Goal: Task Accomplishment & Management: Complete application form

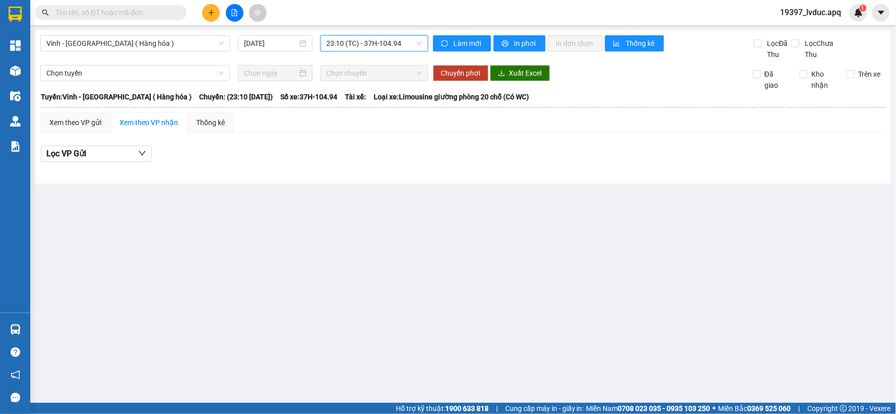
click at [402, 47] on span "23:10 (TC) - 37H-104.94" at bounding box center [374, 43] width 95 height 15
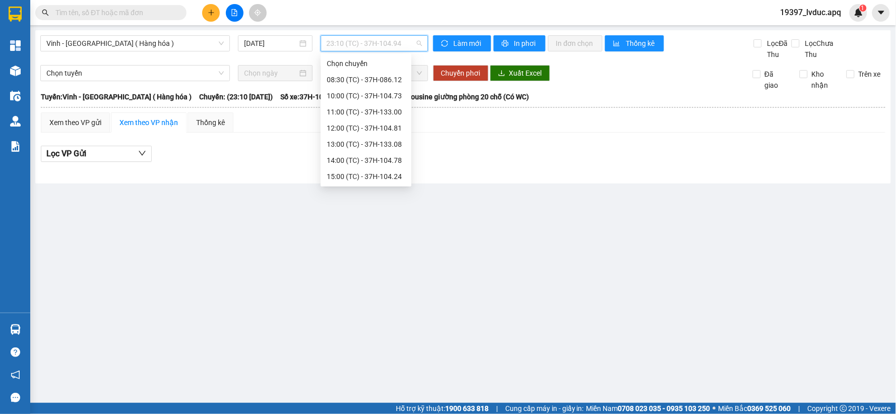
click at [373, 255] on main "Vinh - [GEOGRAPHIC_DATA] ( Hàng hóa ) [DATE] 23:10 (TC) - 37H-104.94 Làm mới In…" at bounding box center [448, 201] width 896 height 403
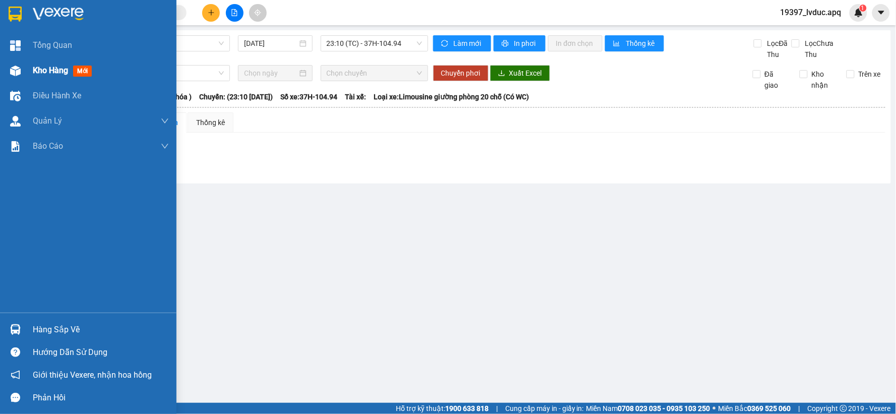
click at [16, 73] on img at bounding box center [15, 71] width 11 height 11
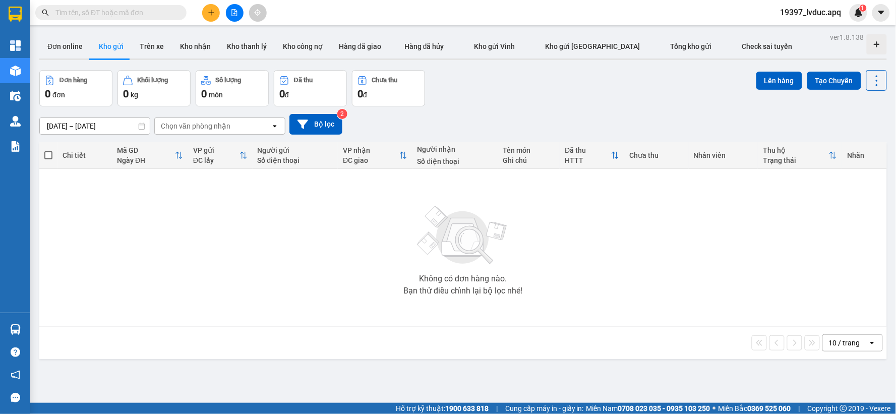
drag, startPoint x: 537, startPoint y: 89, endPoint x: 510, endPoint y: 91, distance: 27.8
click at [510, 91] on div "Đơn hàng 0 đơn Khối lượng 0 kg Số lượng 0 món Đã thu 0 đ Chưa thu 0 đ Lên hàng …" at bounding box center [462, 88] width 847 height 36
click at [320, 127] on button "Bộ lọc" at bounding box center [315, 124] width 53 height 21
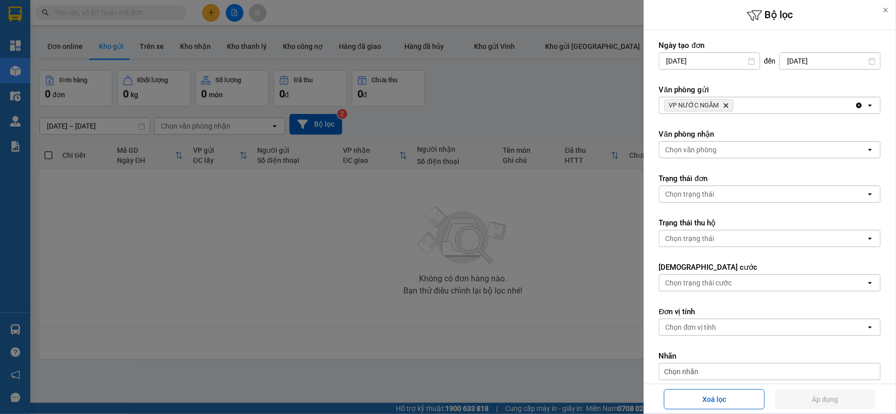
click at [726, 104] on icon "VP NƯỚC NGẦM, close by backspace" at bounding box center [726, 105] width 5 height 5
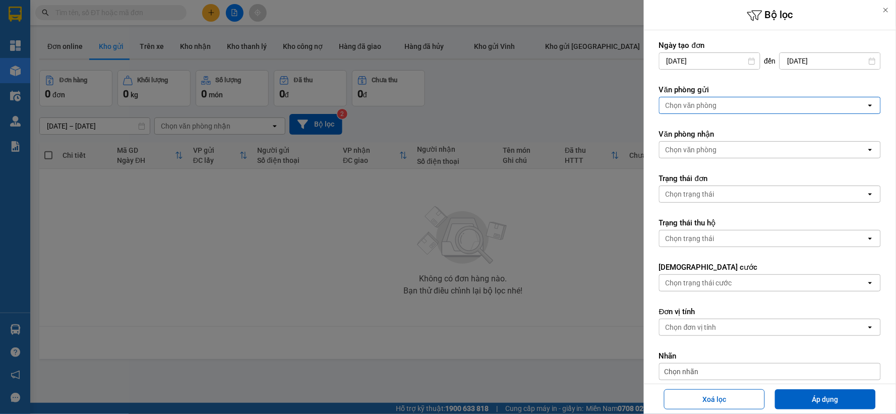
click at [340, 255] on div at bounding box center [448, 207] width 896 height 414
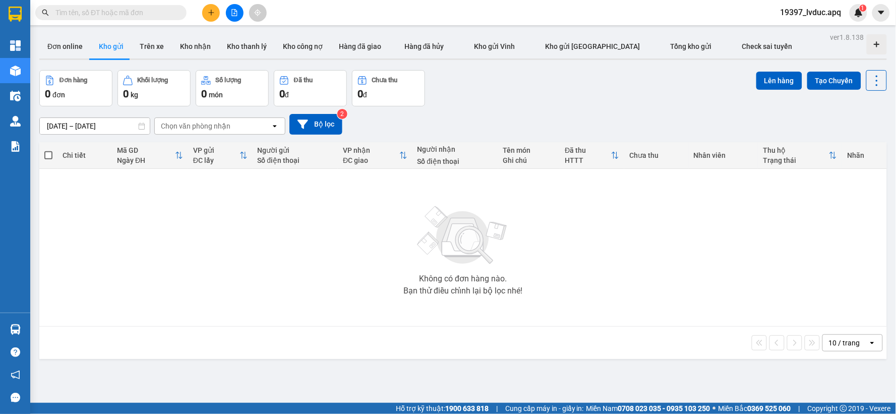
click at [158, 9] on input "text" at bounding box center [114, 12] width 119 height 11
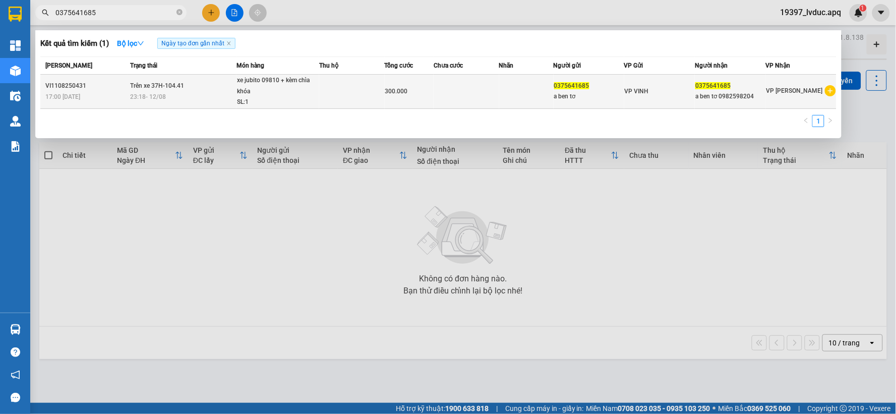
type input "0375641685"
click at [321, 104] on td at bounding box center [352, 92] width 66 height 34
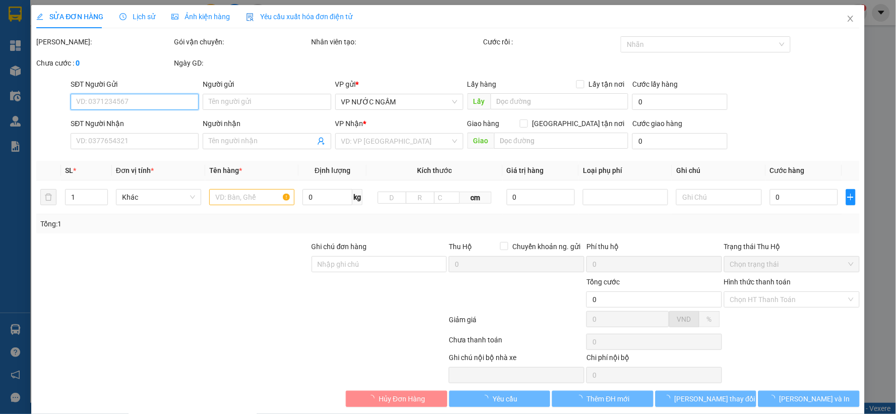
type input "0375641685"
type input "a ben tơ"
type input "0375641685"
type input "a ben tơ 0982598204"
type input "300.000"
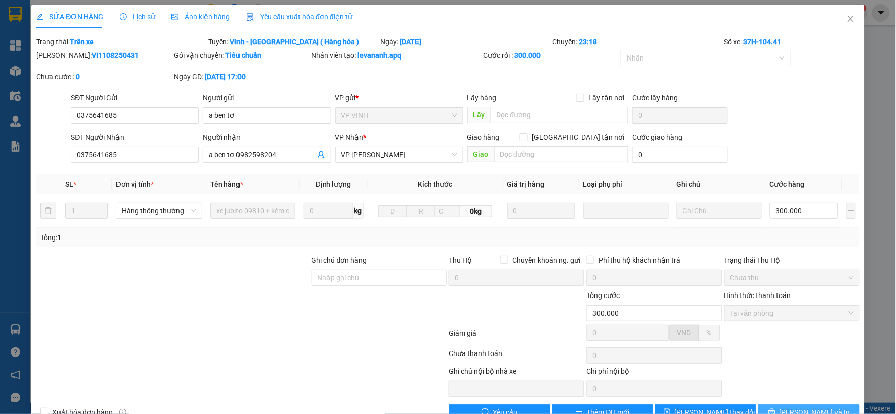
click at [796, 408] on span "[PERSON_NAME] và In" at bounding box center [814, 412] width 71 height 11
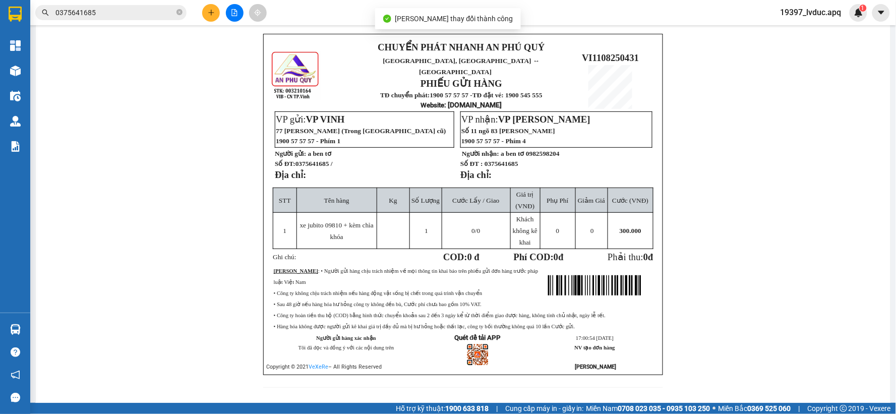
scroll to position [58, 0]
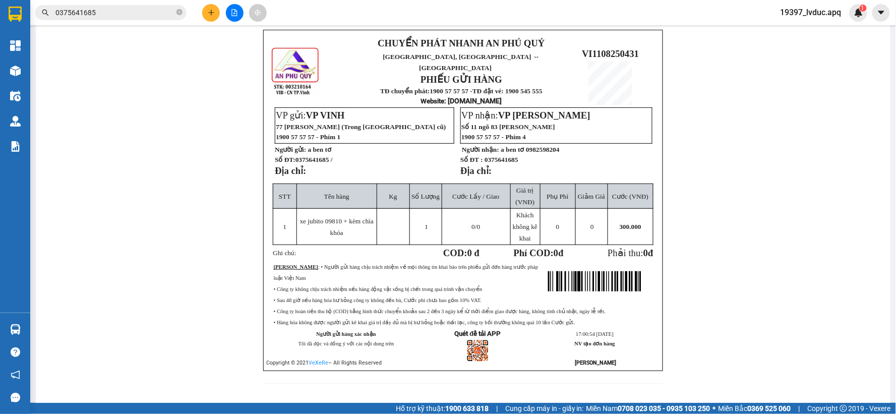
click at [189, 99] on div "CHUYỂN PHÁT NHANH AN PHÚ QUÝ NGHỆ AN, [GEOGRAPHIC_DATA] ↔ [GEOGRAPHIC_DATA] PHI…" at bounding box center [463, 213] width 830 height 366
drag, startPoint x: 208, startPoint y: 112, endPoint x: 200, endPoint y: 104, distance: 11.1
click at [207, 111] on div "CHUYỂN PHÁT NHANH AN PHÚ QUÝ NGHỆ AN, [GEOGRAPHIC_DATA] ↔ [GEOGRAPHIC_DATA] PHI…" at bounding box center [463, 213] width 830 height 366
click at [233, 13] on icon "file-add" at bounding box center [234, 12] width 7 height 7
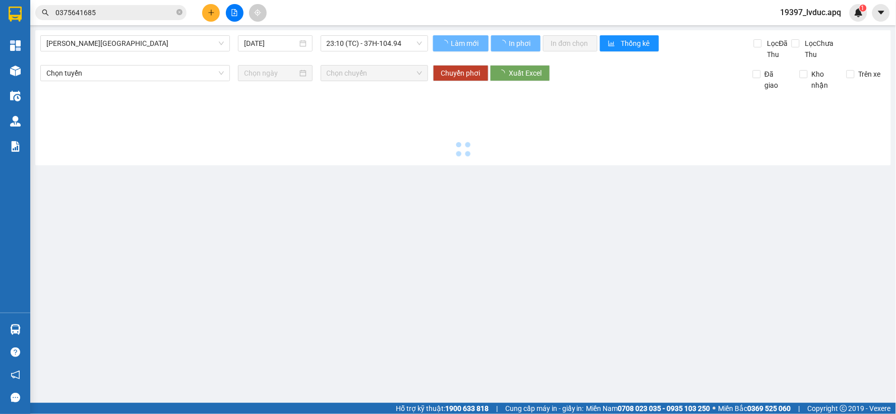
type input "[DATE]"
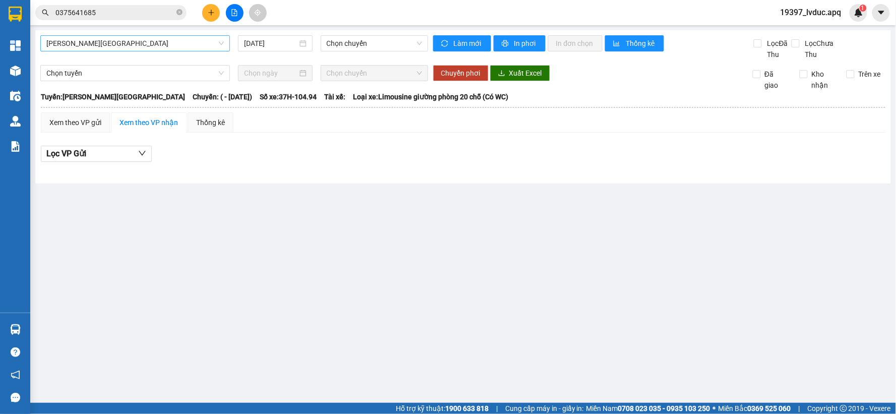
click at [125, 40] on span "[PERSON_NAME][GEOGRAPHIC_DATA]" at bounding box center [134, 43] width 177 height 15
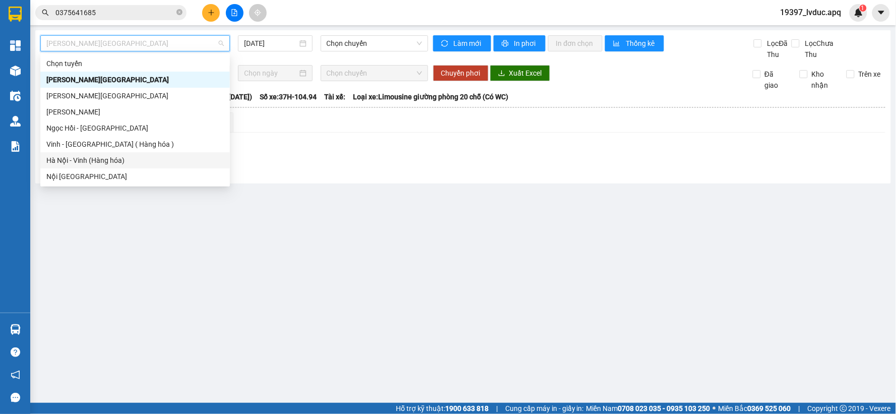
drag, startPoint x: 87, startPoint y: 157, endPoint x: 95, endPoint y: 154, distance: 8.8
click at [95, 154] on div "Hà Nội - Vinh (Hàng hóa)" at bounding box center [134, 160] width 189 height 16
type input "[DATE]"
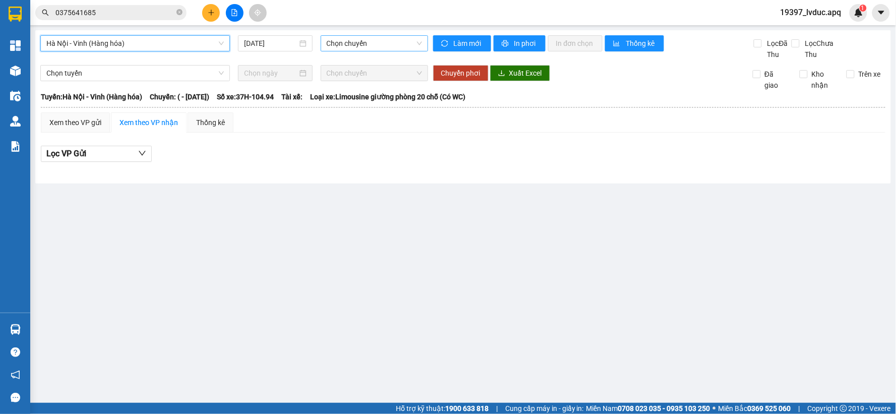
click at [404, 43] on span "Chọn chuyến" at bounding box center [374, 43] width 95 height 15
drag, startPoint x: 203, startPoint y: 203, endPoint x: 219, endPoint y: 99, distance: 105.1
click at [203, 202] on main "[GEOGRAPHIC_DATA] - [GEOGRAPHIC_DATA] (Hàng hóa) [DATE] Chọn chuyến Làm mới In …" at bounding box center [448, 201] width 896 height 403
click at [217, 46] on span "Hà Nội - Vinh (Hàng hóa)" at bounding box center [134, 43] width 177 height 15
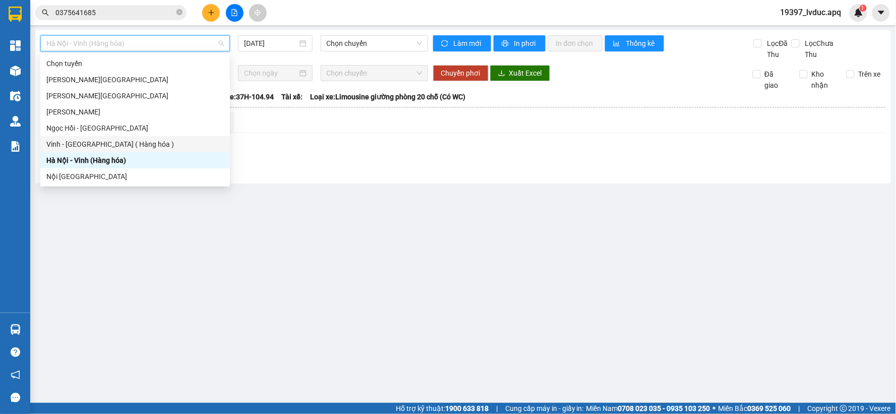
click at [144, 145] on div "Vinh - [GEOGRAPHIC_DATA] ( Hàng hóa )" at bounding box center [134, 144] width 177 height 11
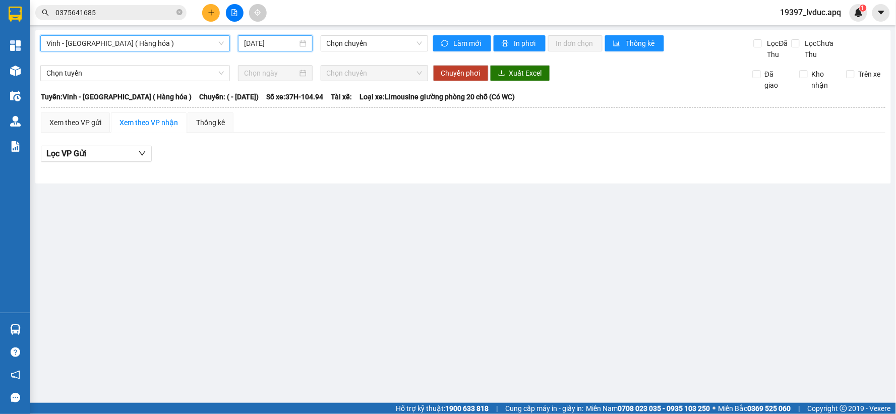
click at [283, 42] on input "[DATE]" at bounding box center [270, 43] width 53 height 11
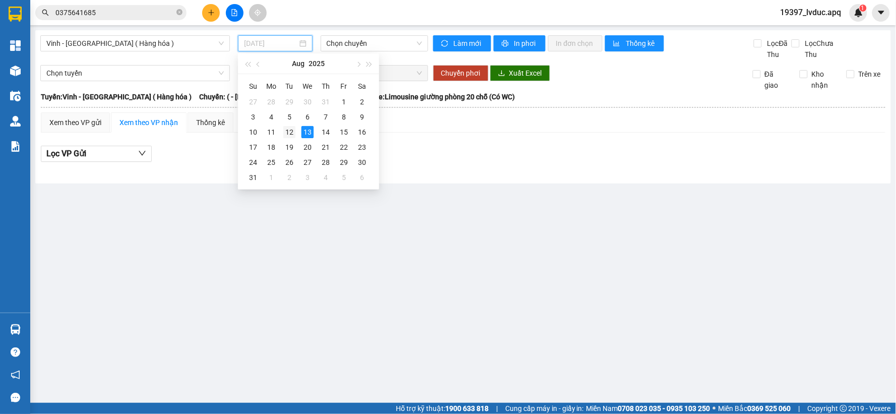
click at [288, 137] on div "12" at bounding box center [289, 132] width 12 height 12
type input "[DATE]"
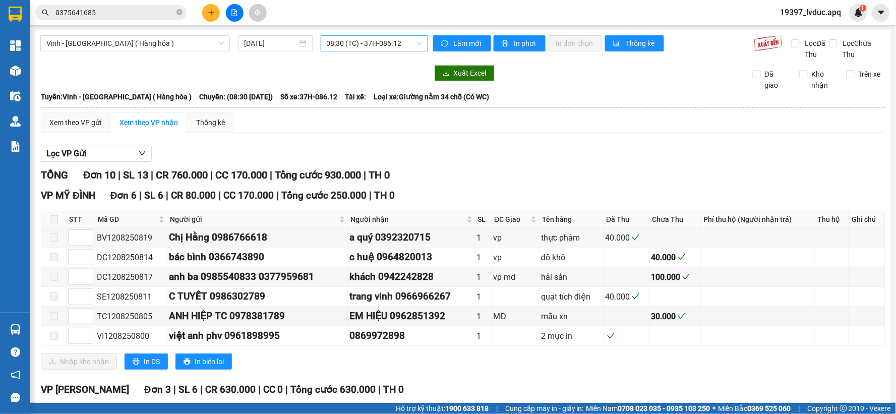
click at [399, 41] on span "08:30 (TC) - 37H-086.12" at bounding box center [374, 43] width 95 height 15
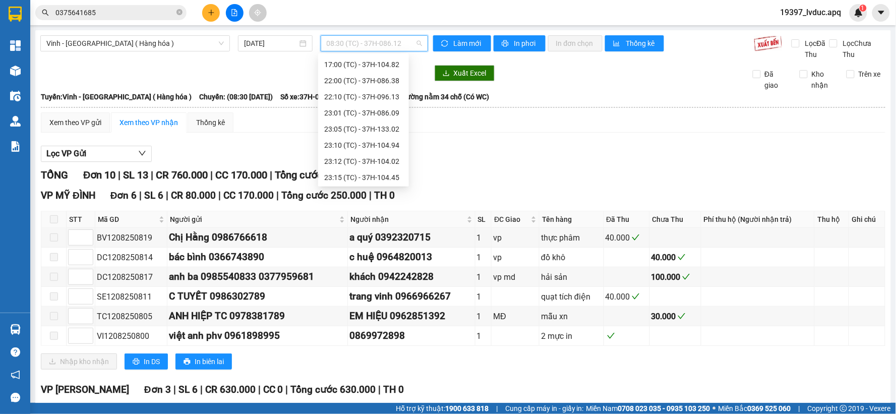
scroll to position [161, 0]
click at [387, 173] on div "23:19 (TC) - 37H-133.03" at bounding box center [363, 176] width 79 height 11
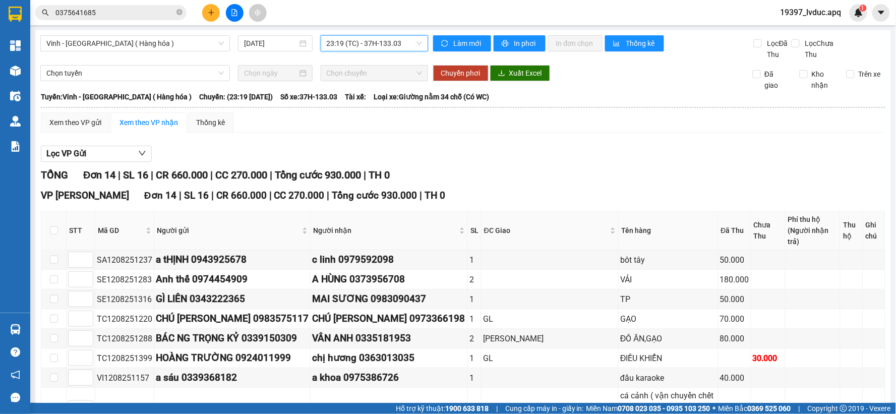
click at [404, 41] on span "23:19 (TC) - 37H-133.03" at bounding box center [374, 43] width 95 height 15
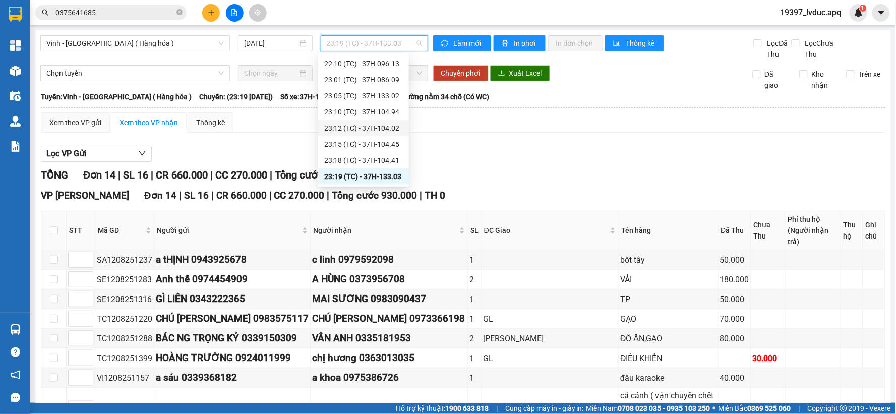
click at [387, 125] on div "23:12 (TC) - 37H-104.02" at bounding box center [363, 127] width 79 height 11
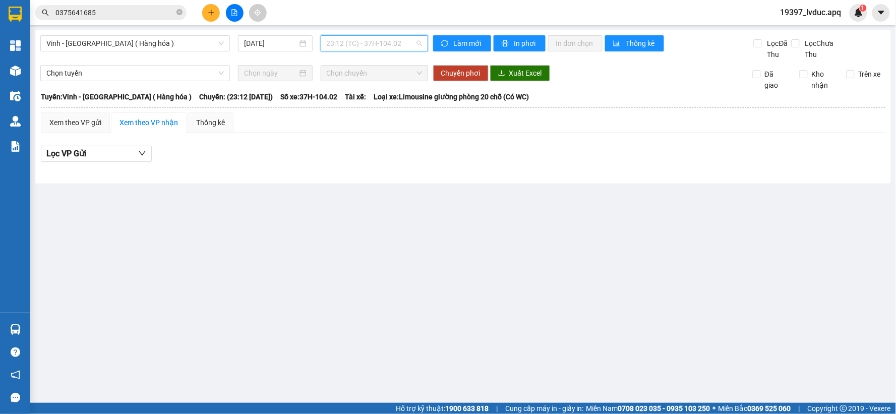
click at [396, 42] on span "23:12 (TC) - 37H-104.02" at bounding box center [374, 43] width 95 height 15
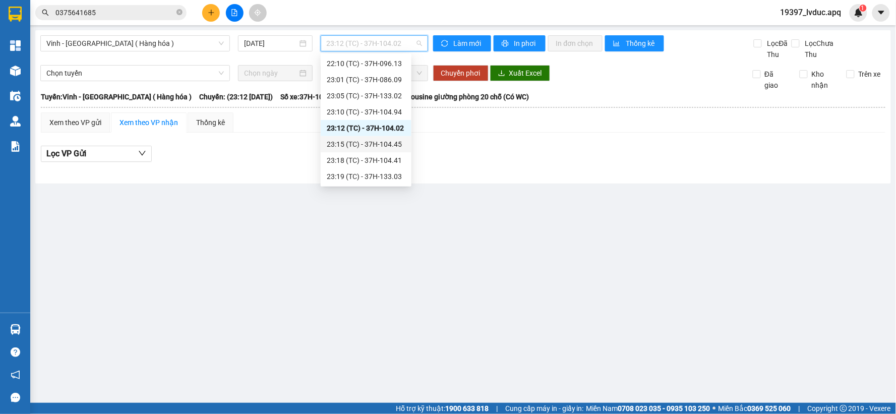
click at [387, 139] on div "23:15 (TC) - 37H-104.45" at bounding box center [366, 144] width 79 height 11
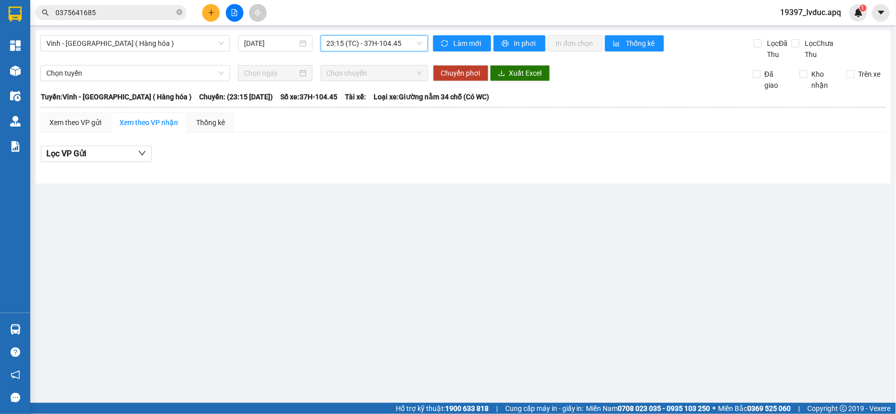
click at [400, 48] on span "23:15 (TC) - 37H-104.45" at bounding box center [374, 43] width 95 height 15
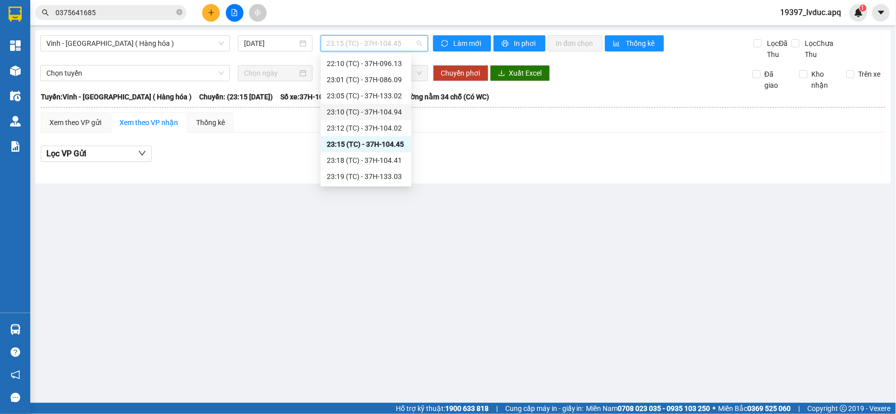
click at [391, 112] on div "23:10 (TC) - 37H-104.94" at bounding box center [366, 111] width 79 height 11
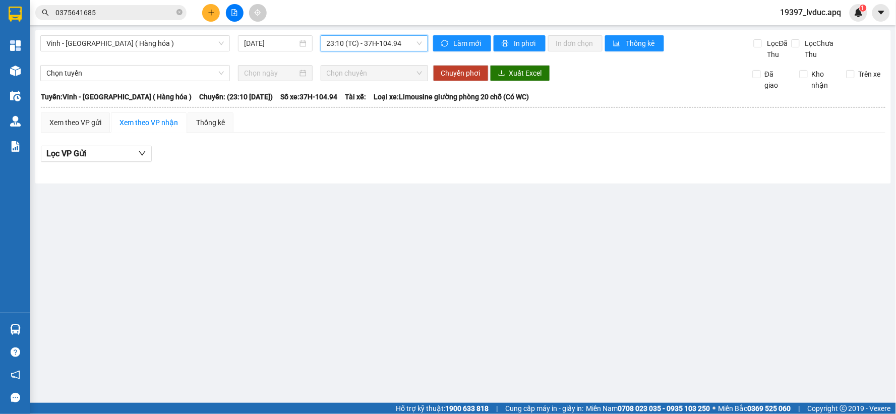
click at [405, 42] on span "23:10 (TC) - 37H-104.94" at bounding box center [374, 43] width 95 height 15
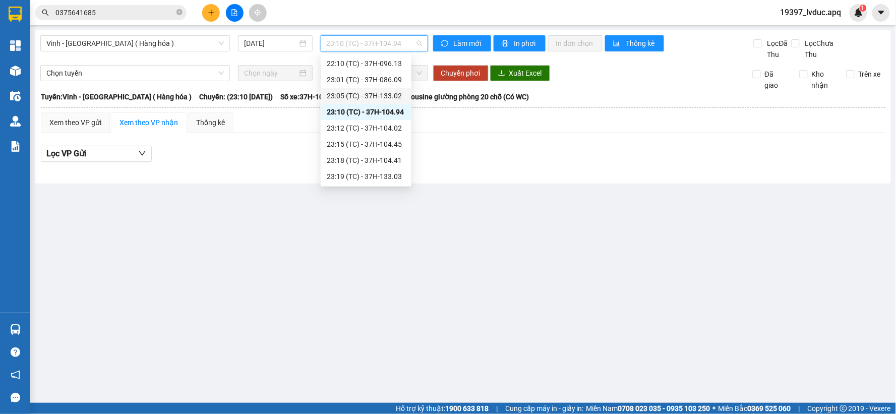
click at [396, 97] on div "23:05 (TC) - 37H-133.02" at bounding box center [366, 95] width 79 height 11
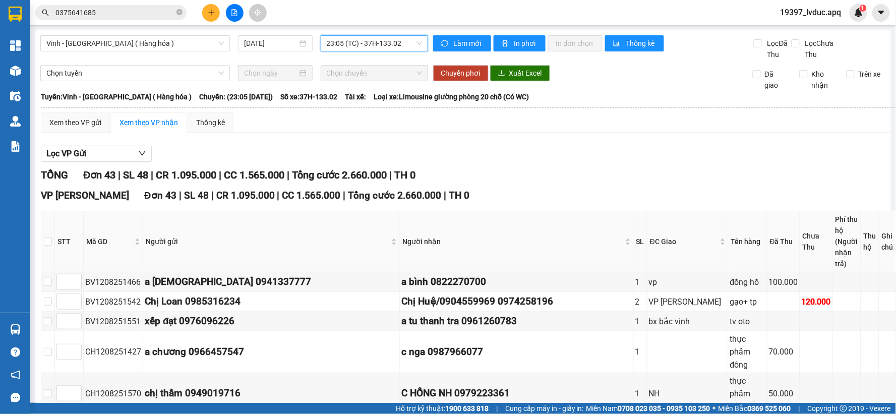
click at [403, 45] on span "23:05 (TC) - 37H-133.02" at bounding box center [374, 43] width 95 height 15
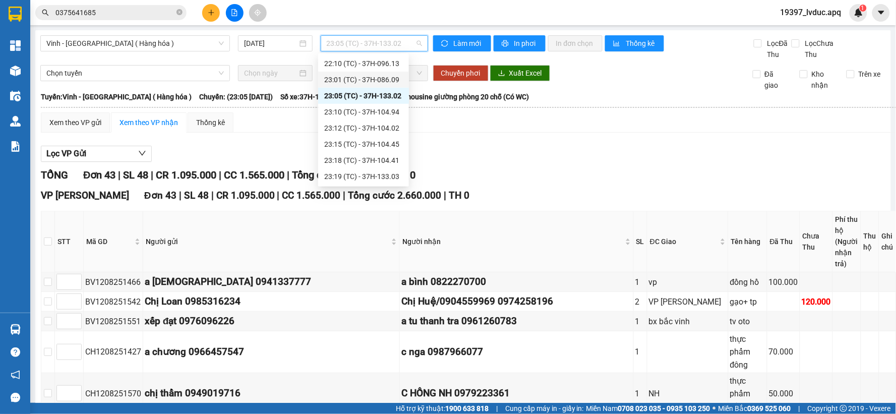
click at [394, 82] on div "23:01 (TC) - 37H-086.09" at bounding box center [363, 79] width 79 height 11
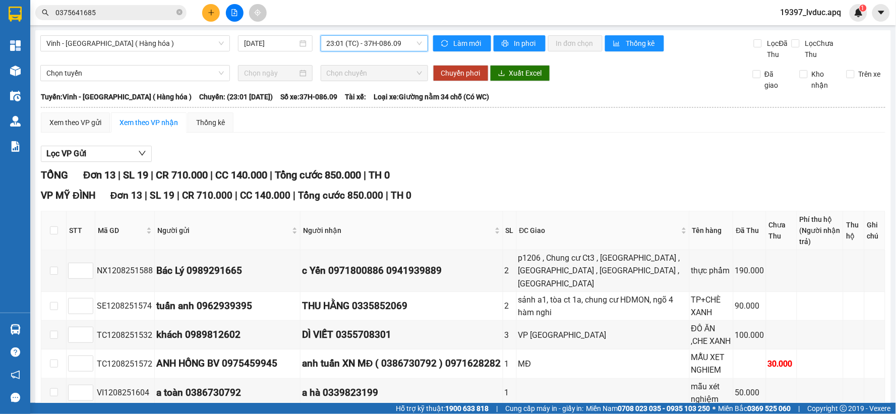
click at [397, 42] on span "23:01 (TC) - 37H-086.09" at bounding box center [374, 43] width 95 height 15
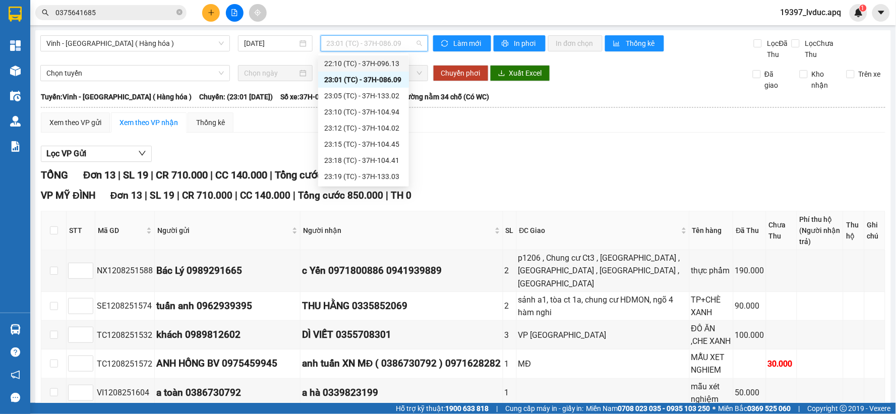
click at [391, 66] on div "22:10 (TC) - 37H-096.13" at bounding box center [363, 63] width 79 height 11
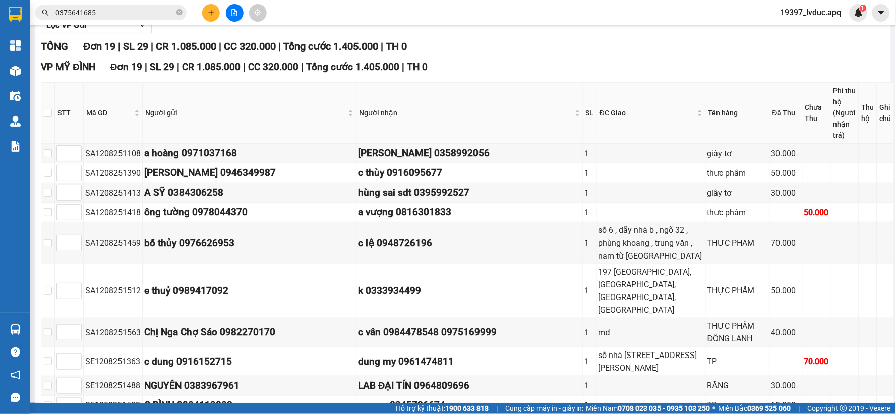
scroll to position [17, 0]
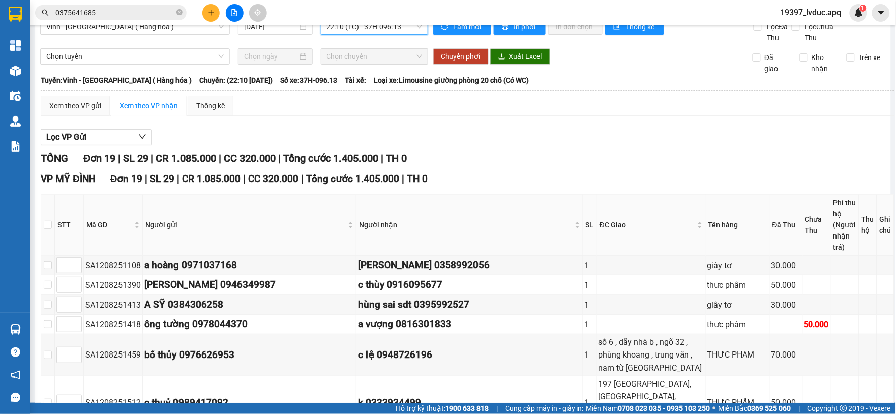
click at [402, 33] on span "22:10 (TC) - 37H-096.13" at bounding box center [374, 26] width 95 height 15
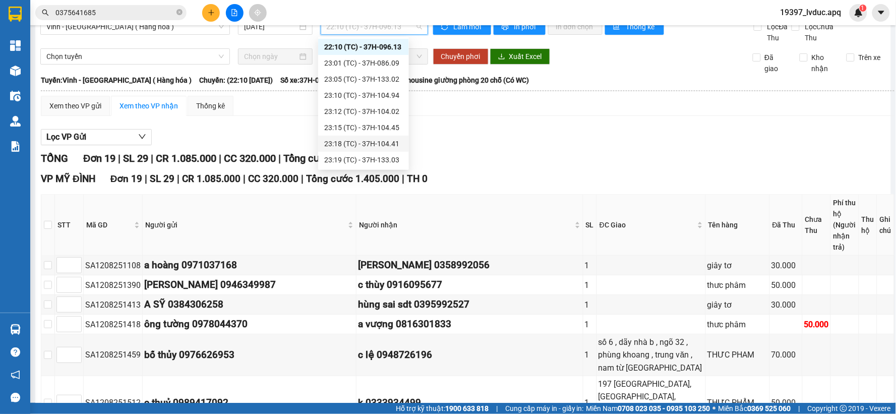
click at [390, 144] on div "23:18 (TC) - 37H-104.41" at bounding box center [363, 143] width 79 height 11
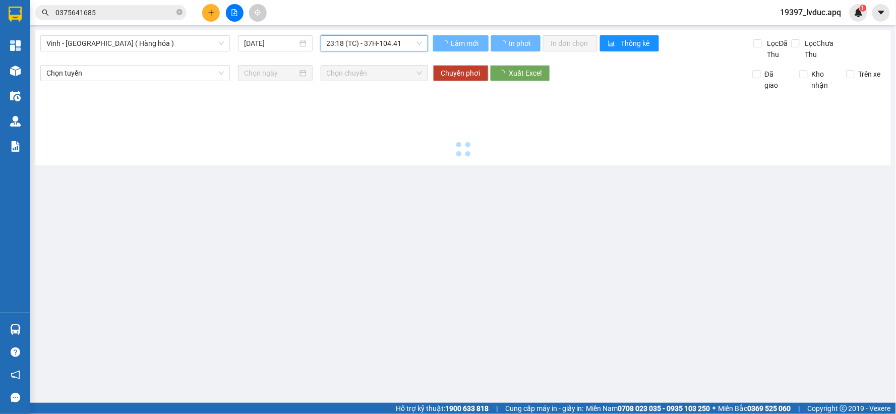
scroll to position [0, 0]
